Goal: Information Seeking & Learning: Learn about a topic

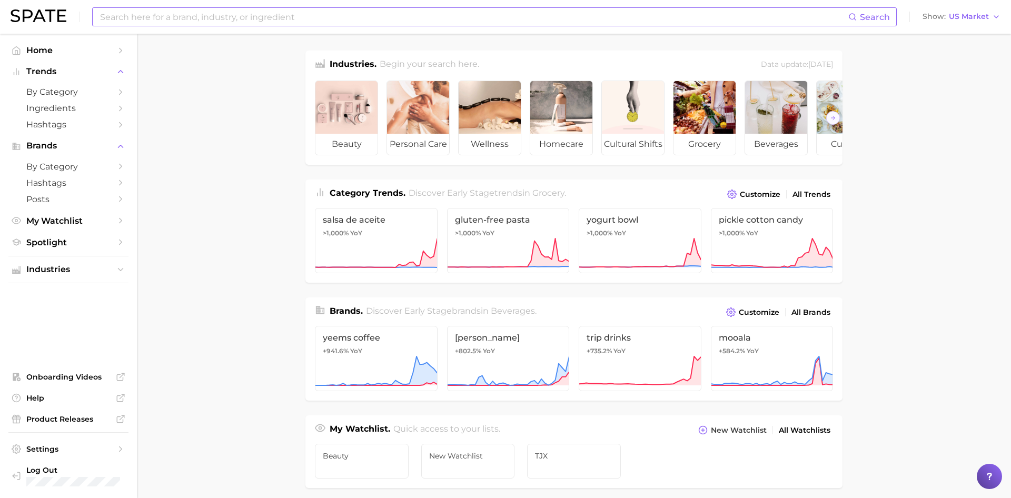
click at [316, 23] on input at bounding box center [473, 17] width 749 height 18
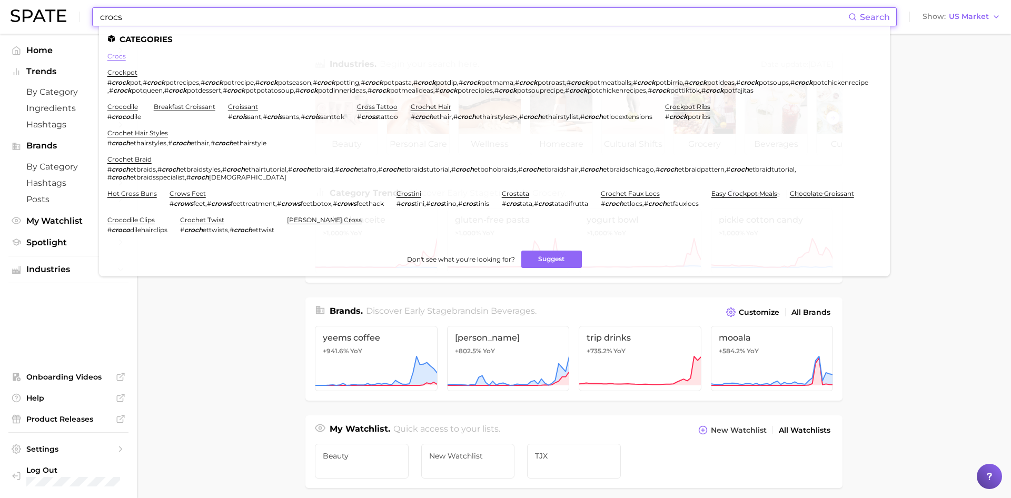
type input "crocs"
click at [110, 54] on link "crocs" at bounding box center [116, 56] width 18 height 8
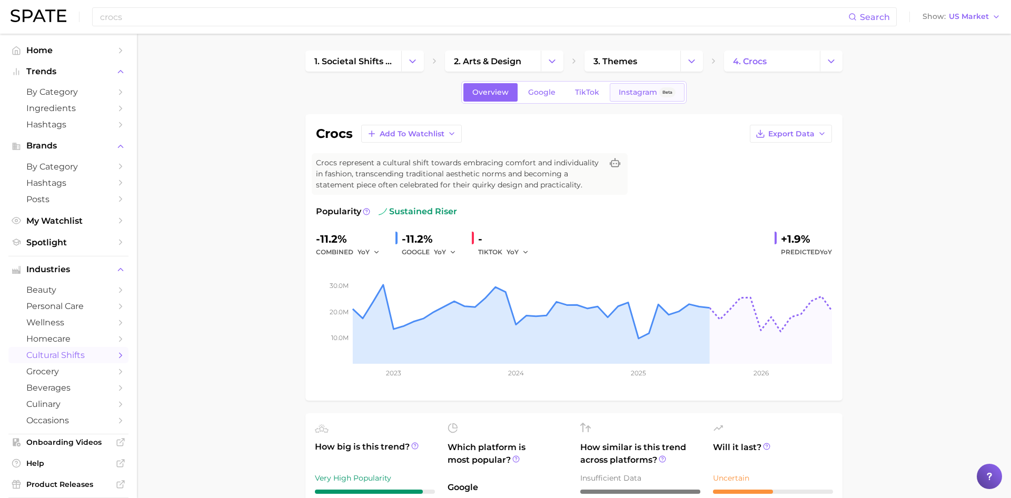
click at [634, 96] on span "Instagram" at bounding box center [638, 92] width 38 height 9
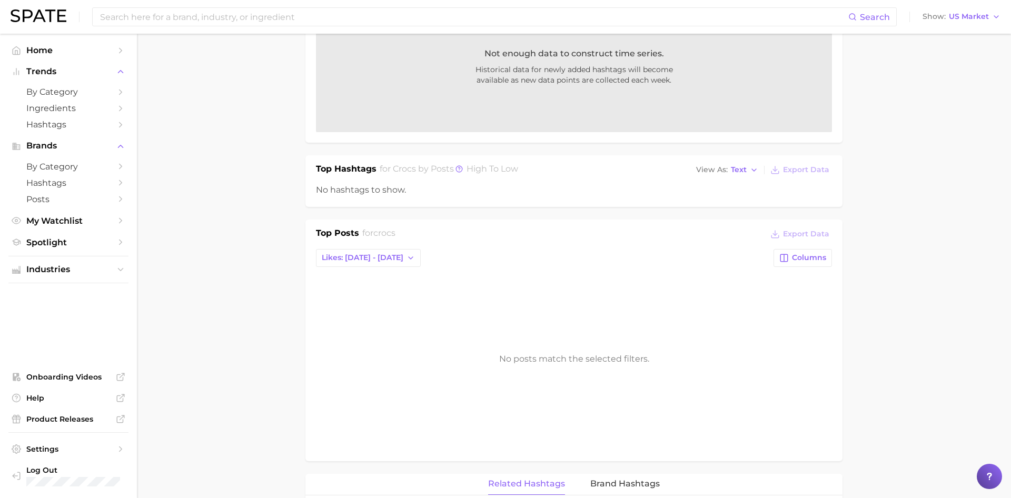
scroll to position [253, 0]
click at [394, 268] on div "Top Posts for crocs Export Data Likes: [DATE] - [DATE] Columns No posts match t…" at bounding box center [574, 340] width 516 height 224
click at [390, 266] on button "Likes: [DATE] - [DATE]" at bounding box center [368, 259] width 105 height 18
click at [389, 304] on button "Likes: [DATE] - [DATE]" at bounding box center [374, 297] width 116 height 19
click at [379, 264] on button "Likes: [DATE] - [DATE]" at bounding box center [368, 259] width 105 height 18
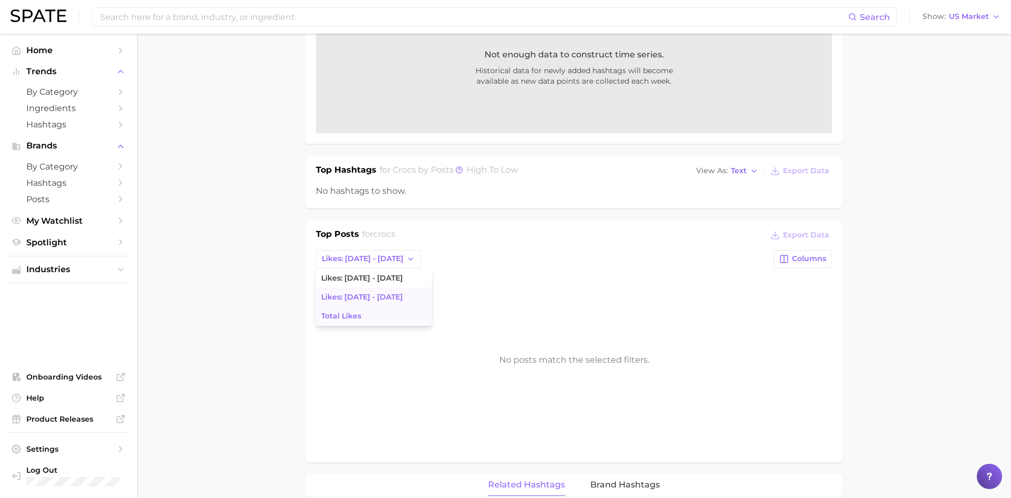
click at [369, 313] on button "Total Likes" at bounding box center [374, 316] width 116 height 19
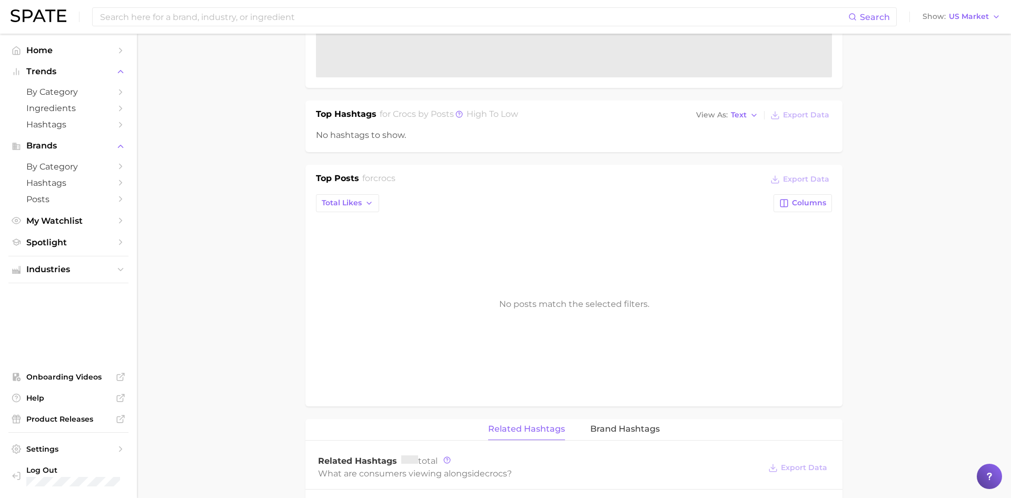
scroll to position [0, 0]
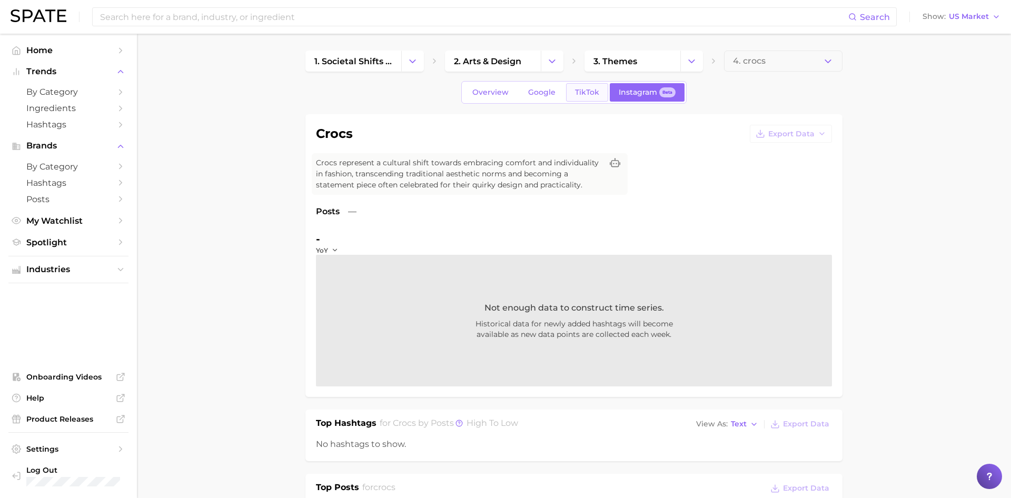
click at [584, 100] on link "TikTok" at bounding box center [587, 92] width 42 height 18
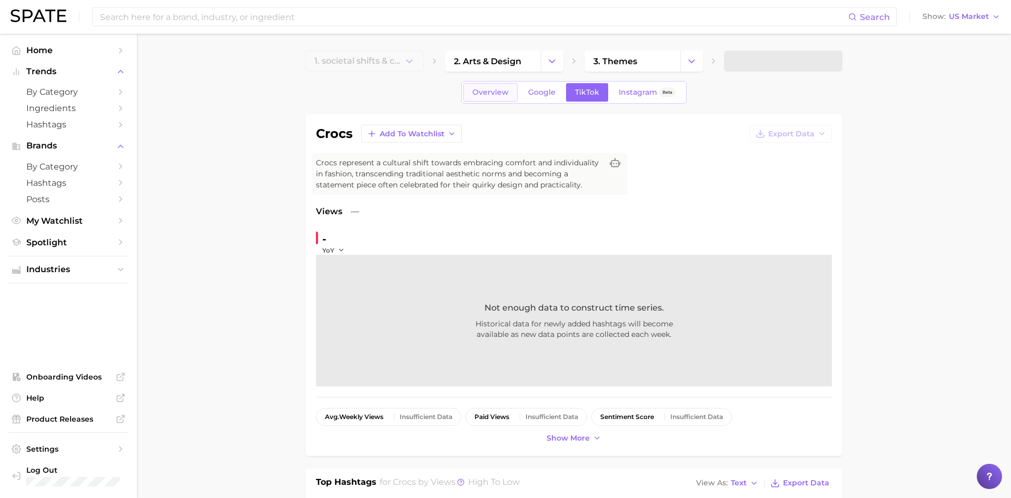
click at [491, 101] on link "Overview" at bounding box center [490, 92] width 54 height 18
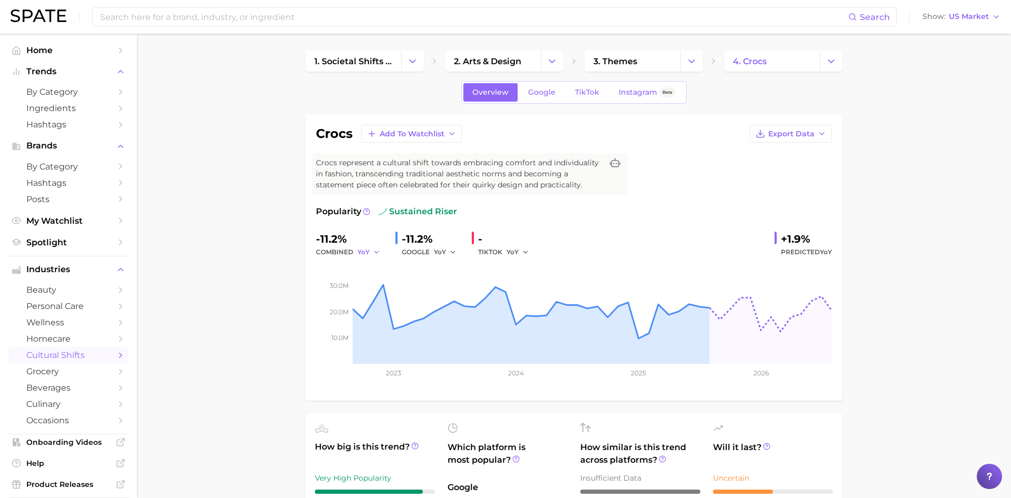
click at [371, 248] on button "YoY" at bounding box center [369, 252] width 23 height 13
click at [371, 249] on button "YoY" at bounding box center [369, 252] width 23 height 13
click at [560, 93] on link "Google" at bounding box center [541, 92] width 45 height 18
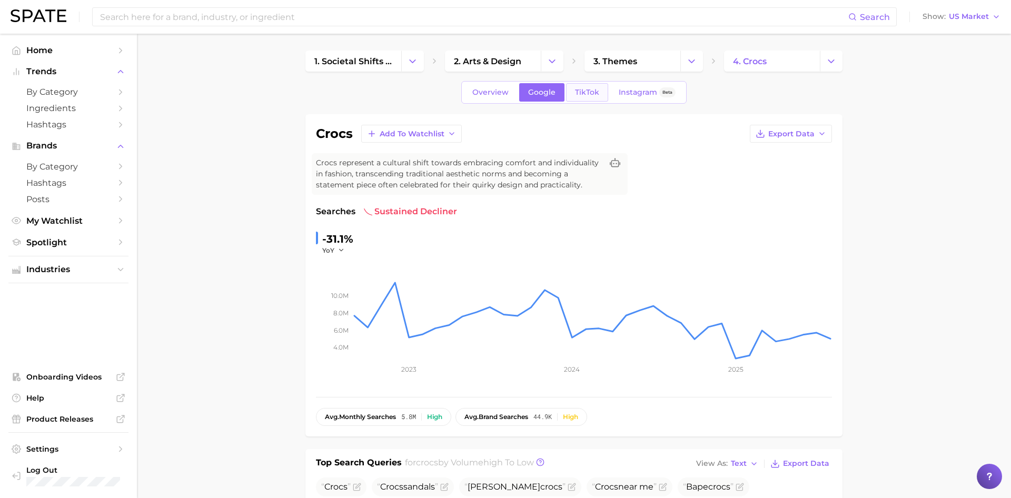
click at [584, 90] on span "TikTok" at bounding box center [587, 92] width 24 height 9
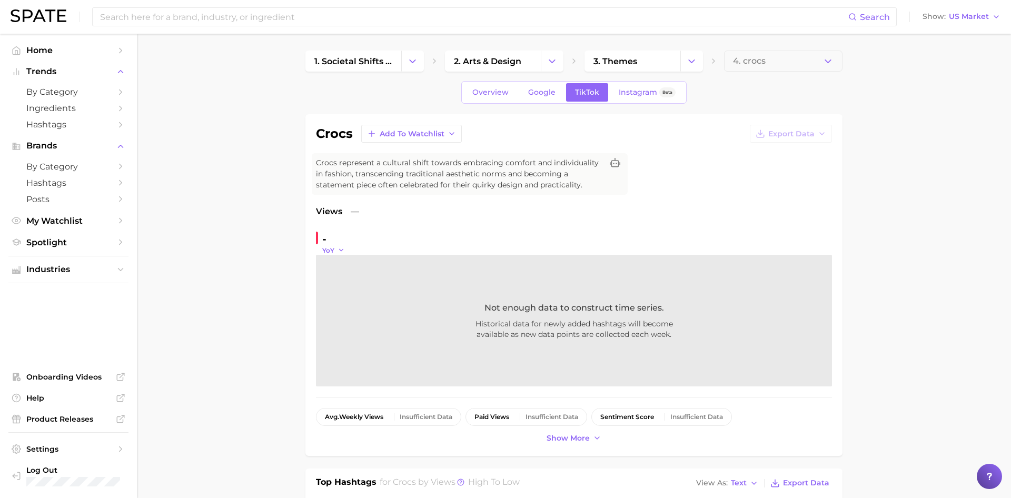
click at [340, 250] on polyline "button" at bounding box center [341, 251] width 4 height 2
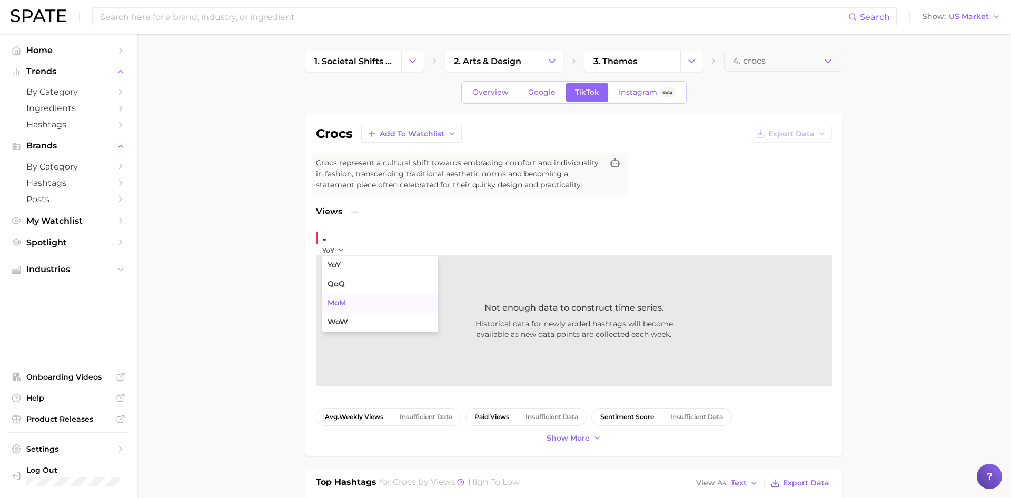
click at [352, 308] on button "MoM" at bounding box center [380, 303] width 116 height 19
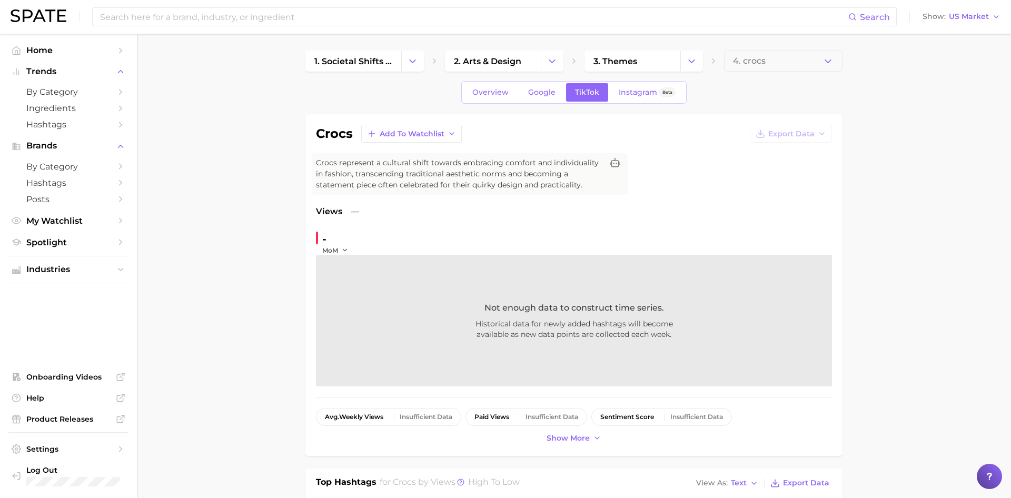
click at [521, 249] on div "- MoM Not enough data to construct time series. Historical data for newly added…" at bounding box center [574, 309] width 516 height 156
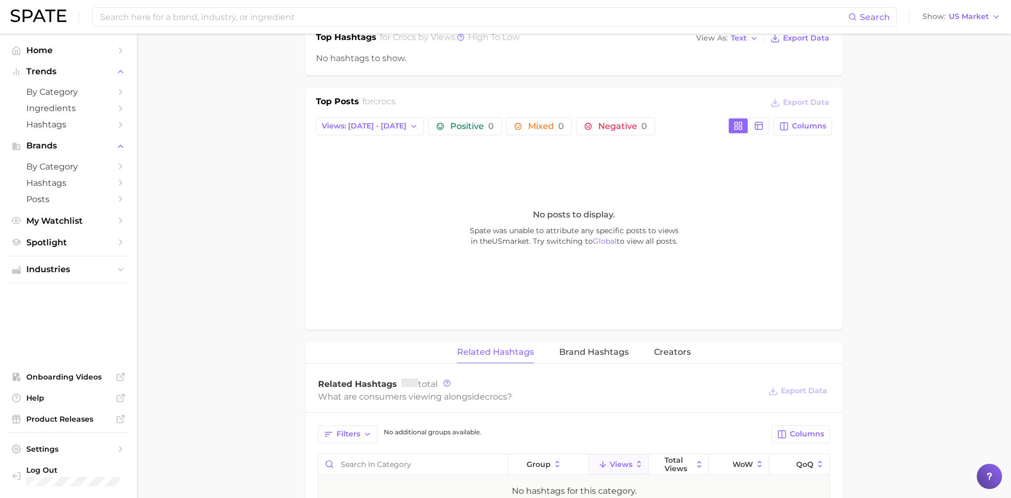
scroll to position [448, 0]
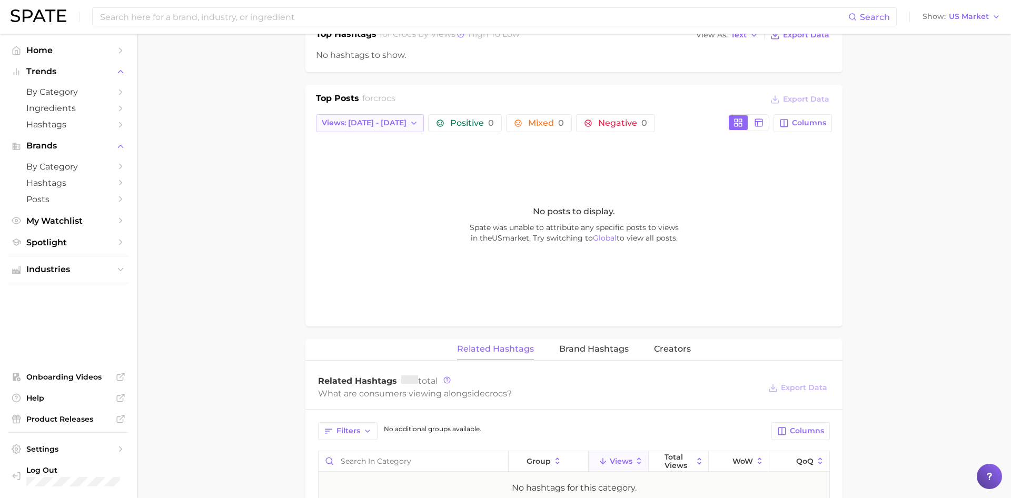
click at [410, 120] on icon "button" at bounding box center [414, 123] width 8 height 8
click at [390, 160] on span "Views: [DATE] - [DATE]" at bounding box center [363, 161] width 85 height 9
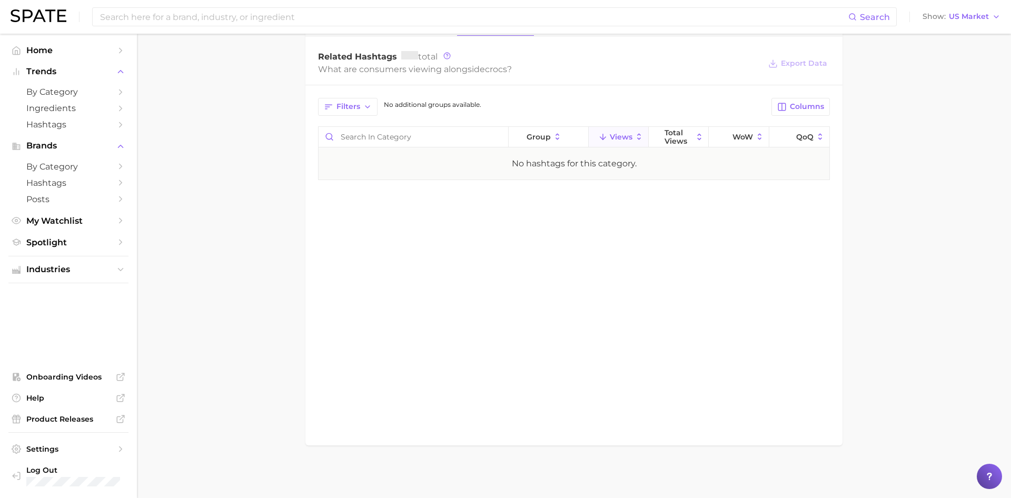
scroll to position [0, 0]
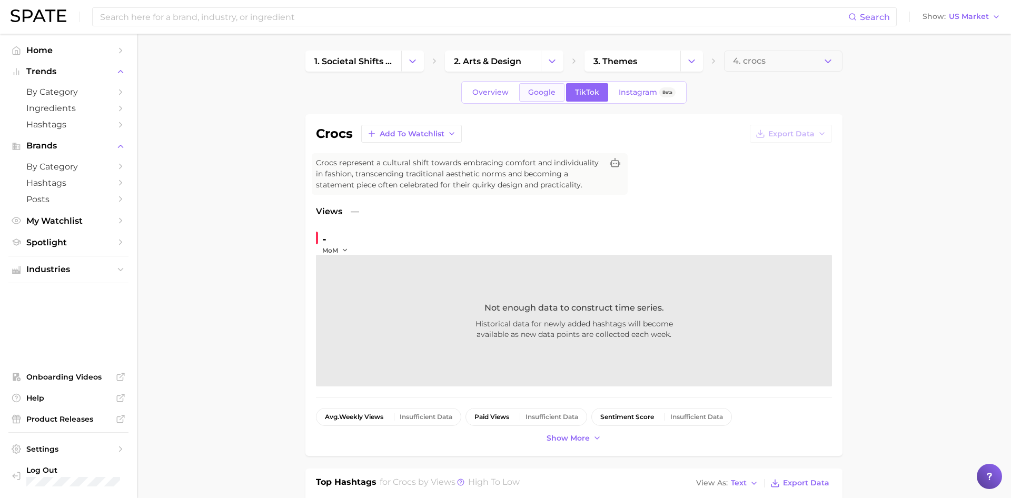
click at [533, 92] on span "Google" at bounding box center [541, 92] width 27 height 9
